Goal: Register for event/course

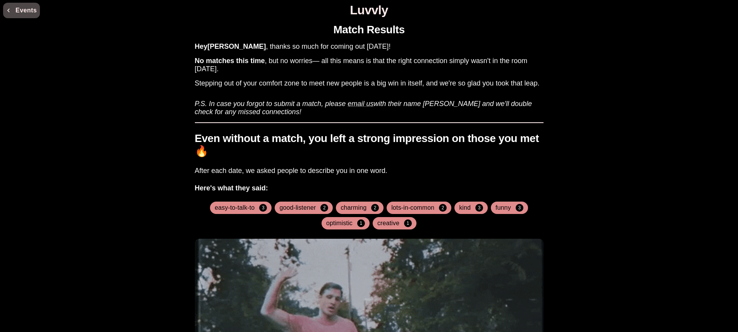
click at [29, 13] on button "Events" at bounding box center [21, 10] width 37 height 15
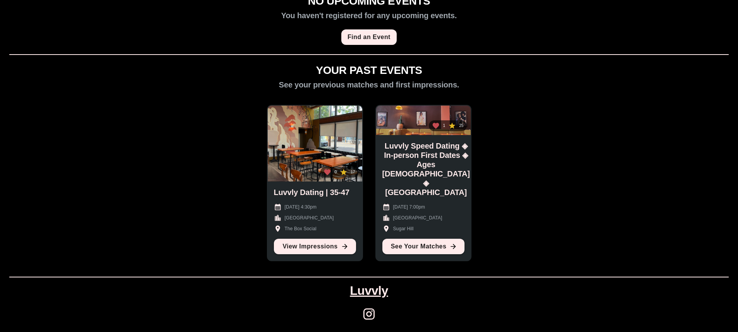
scroll to position [30, 0]
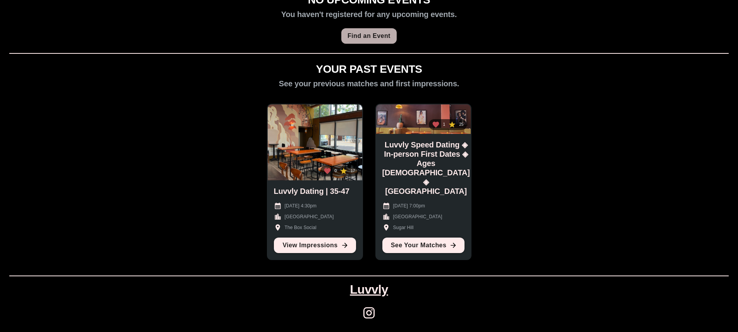
click at [362, 36] on link "Find an Event" at bounding box center [368, 35] width 55 height 15
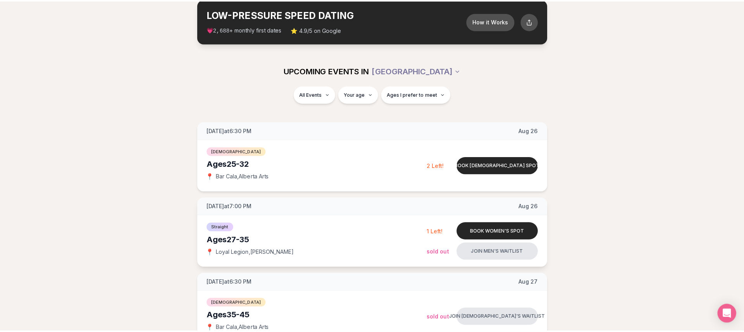
scroll to position [23, 0]
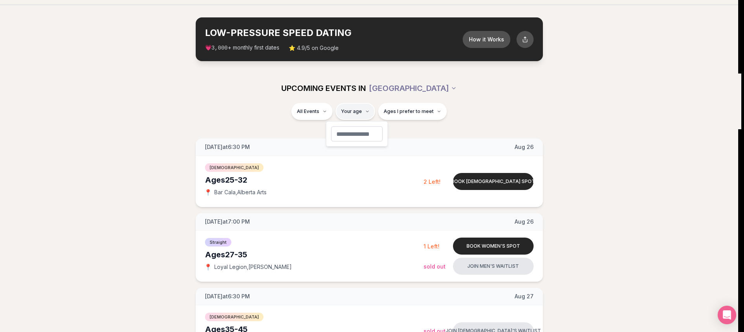
type input "*"
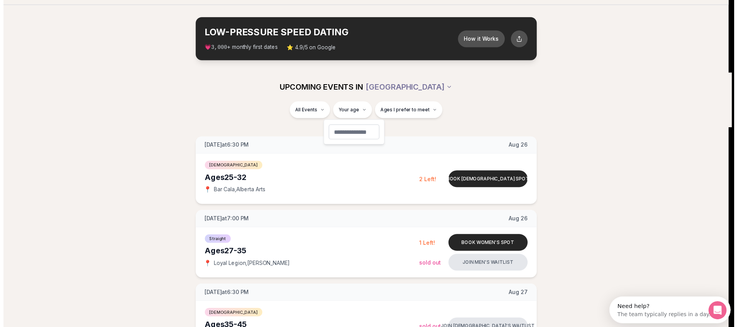
scroll to position [0, 0]
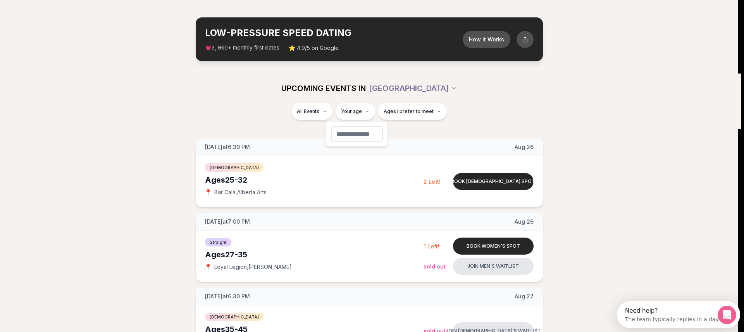
type input "**"
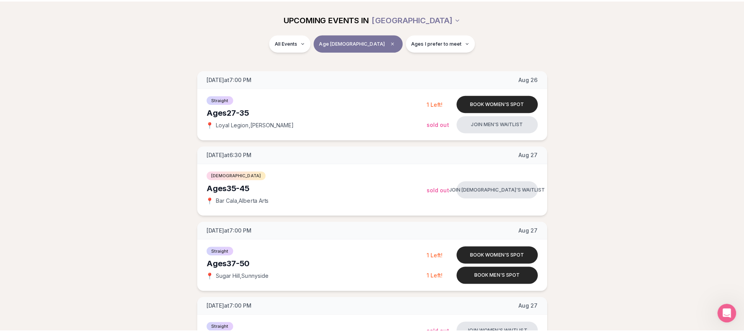
scroll to position [73, 0]
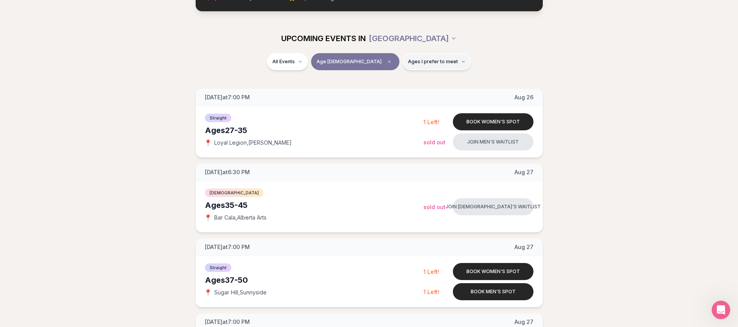
click at [440, 63] on button "Ages I prefer to meet" at bounding box center [437, 61] width 69 height 17
drag, startPoint x: 491, startPoint y: 57, endPoint x: 363, endPoint y: 47, distance: 128.3
click at [490, 57] on div "All Events Age 37 Ages I prefer to meet" at bounding box center [369, 63] width 434 height 20
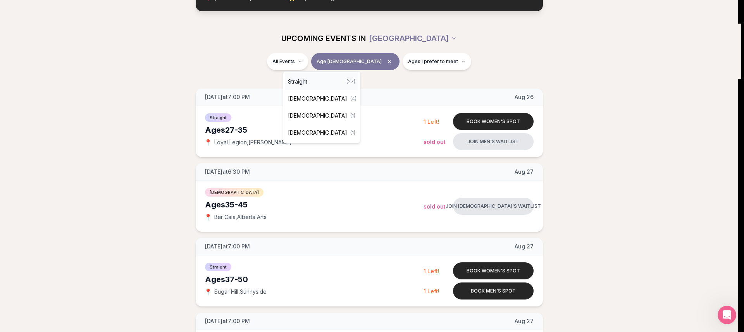
click at [308, 80] on div "Straight ( 27 )" at bounding box center [322, 81] width 74 height 17
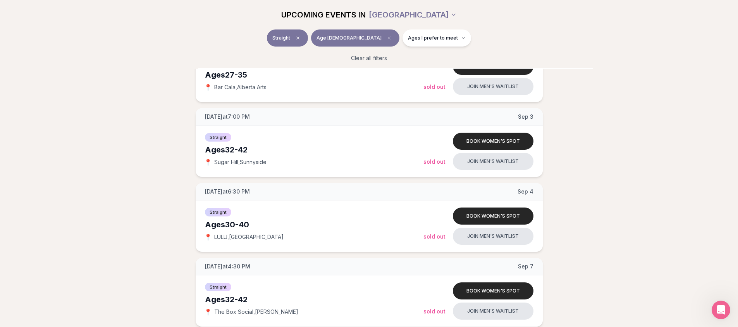
scroll to position [665, 0]
